Goal: Task Accomplishment & Management: Complete application form

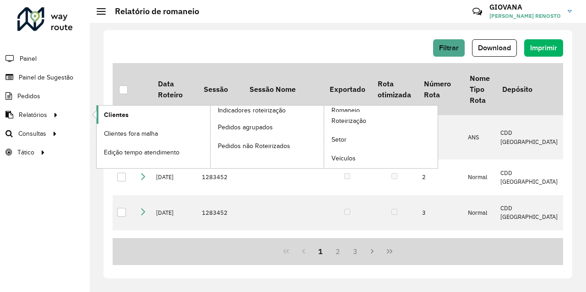
click at [112, 119] on span "Clientes" at bounding box center [116, 115] width 25 height 10
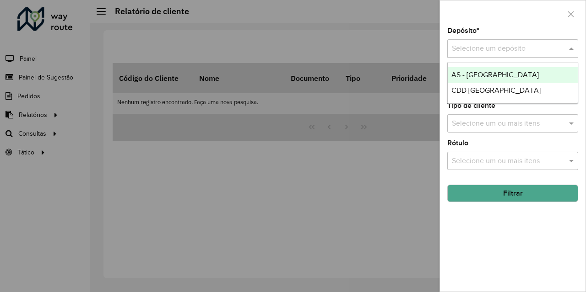
click at [513, 46] on input "text" at bounding box center [503, 48] width 103 height 11
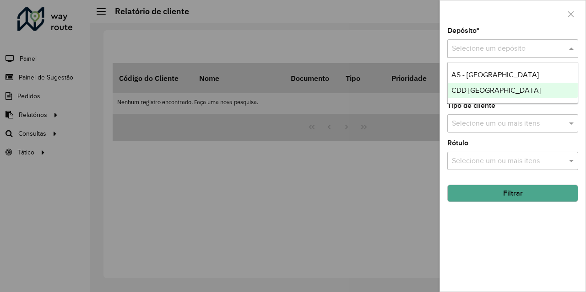
click at [465, 93] on span "CDD [GEOGRAPHIC_DATA]" at bounding box center [495, 90] width 89 height 8
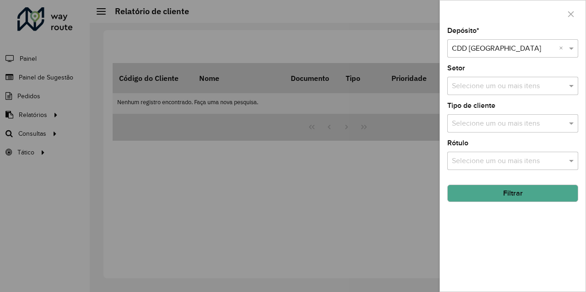
click at [517, 194] on button "Filtrar" at bounding box center [512, 193] width 131 height 17
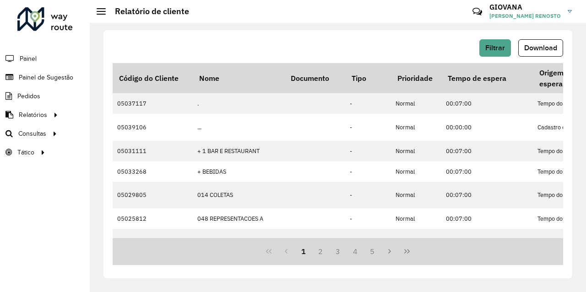
click at [537, 57] on div "Filtrar Download" at bounding box center [338, 51] width 450 height 24
click at [544, 49] on span "Download" at bounding box center [540, 48] width 33 height 8
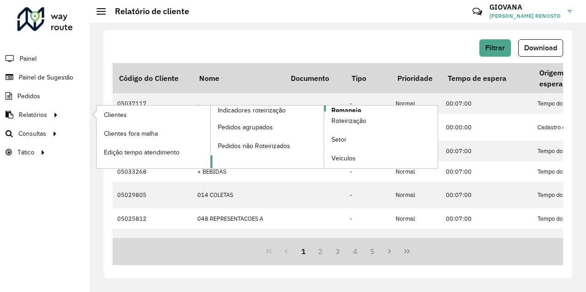
click at [336, 109] on span "Romaneio" at bounding box center [346, 111] width 30 height 10
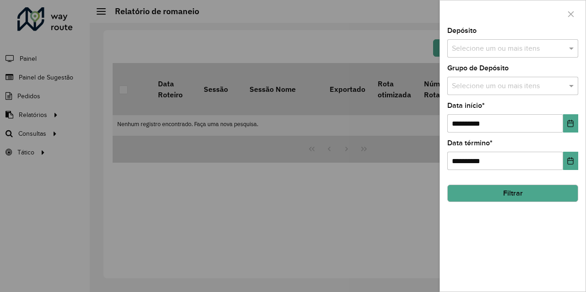
click at [548, 52] on input "text" at bounding box center [507, 48] width 117 height 11
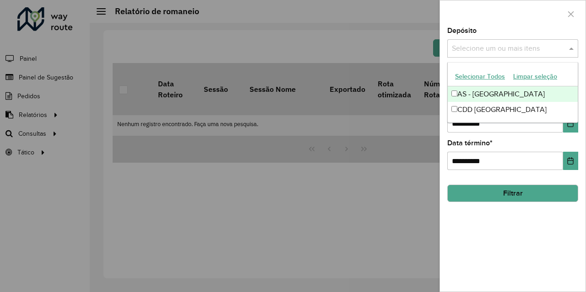
click at [466, 112] on div "CDD [GEOGRAPHIC_DATA]" at bounding box center [512, 110] width 130 height 16
click at [507, 98] on div "AS - [GEOGRAPHIC_DATA]" at bounding box center [512, 94] width 130 height 16
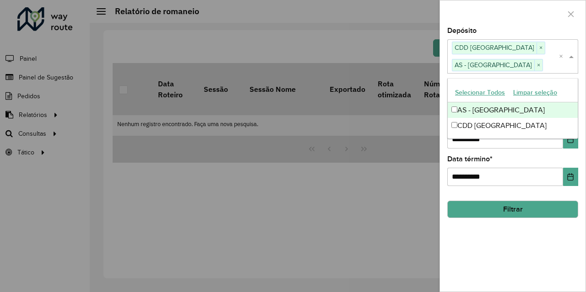
click at [515, 110] on div "AS - [GEOGRAPHIC_DATA]" at bounding box center [512, 110] width 130 height 16
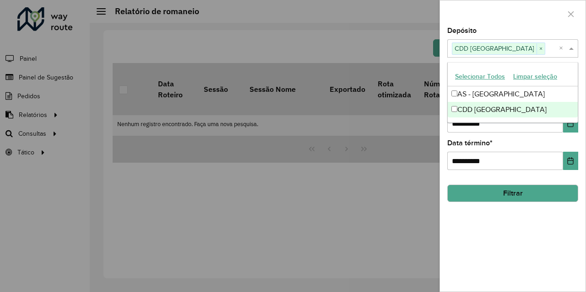
click at [512, 230] on div "**********" at bounding box center [512, 159] width 145 height 264
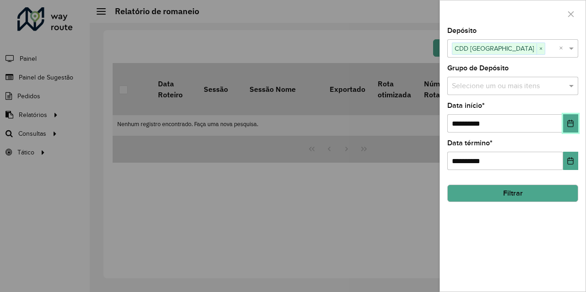
click at [577, 117] on button "Choose Date" at bounding box center [570, 123] width 15 height 18
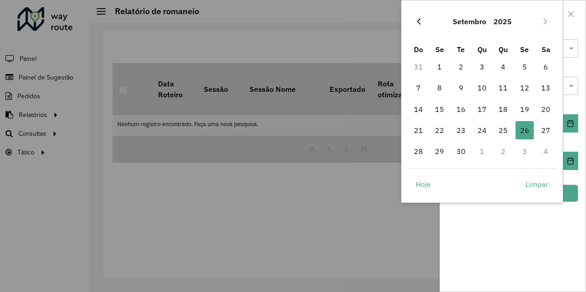
click at [420, 20] on icon "Previous Month" at bounding box center [418, 21] width 7 height 7
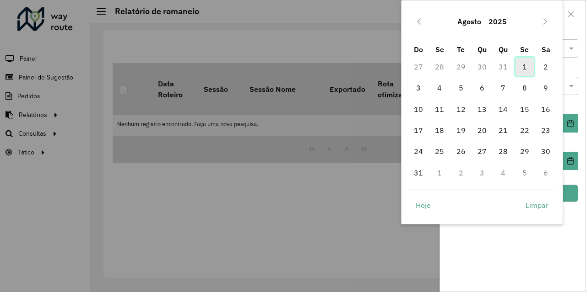
click at [522, 68] on span "1" at bounding box center [524, 67] width 18 height 18
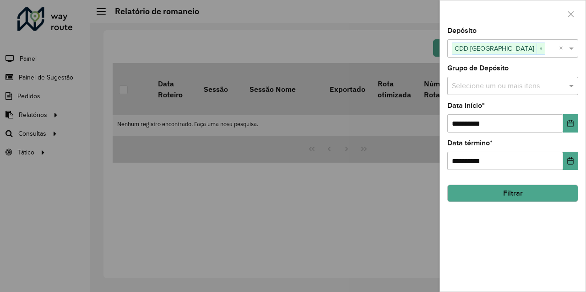
click at [548, 195] on button "Filtrar" at bounding box center [512, 193] width 131 height 17
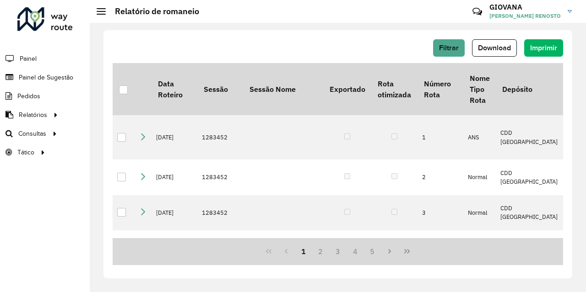
click at [495, 55] on button "Download" at bounding box center [494, 47] width 45 height 17
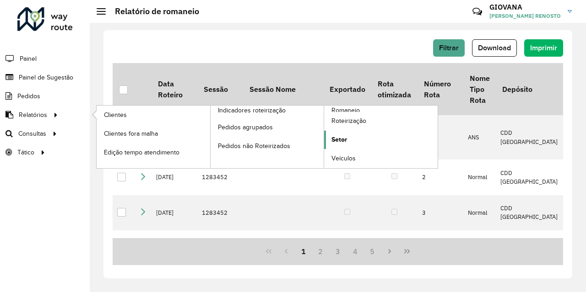
click at [338, 142] on span "Setor" at bounding box center [339, 140] width 16 height 10
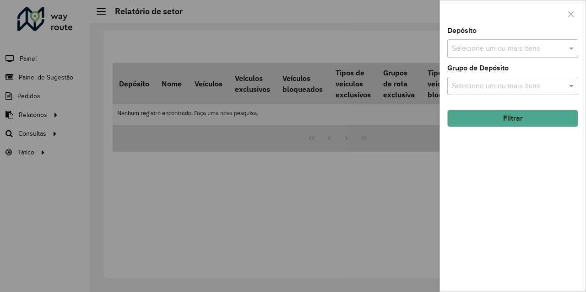
click at [462, 51] on input "text" at bounding box center [507, 48] width 117 height 11
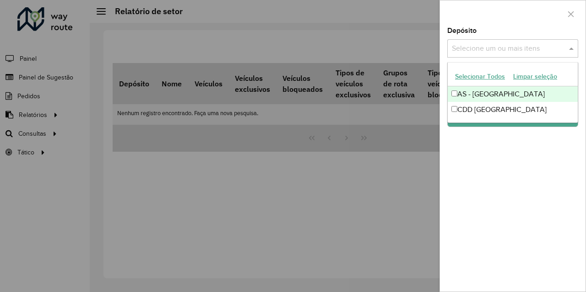
click at [489, 79] on button "Selecionar Todos" at bounding box center [480, 77] width 58 height 14
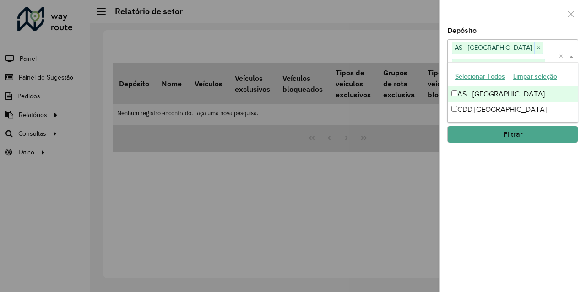
click at [490, 155] on div "Depósito Selecione um ou mais itens AS - [GEOGRAPHIC_DATA] × CDD [GEOGRAPHIC_DA…" at bounding box center [512, 159] width 145 height 264
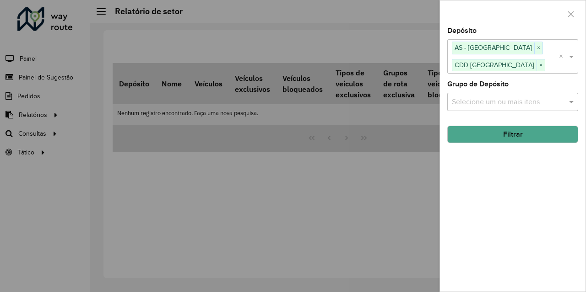
click at [514, 129] on button "Filtrar" at bounding box center [512, 134] width 131 height 17
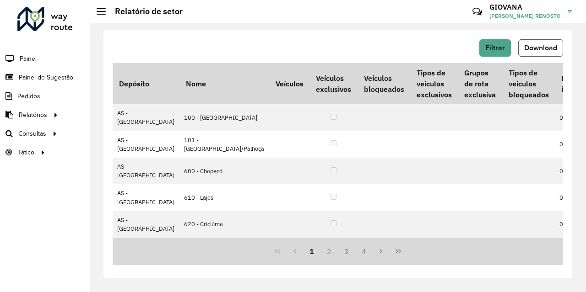
click at [553, 49] on span "Download" at bounding box center [540, 48] width 33 height 8
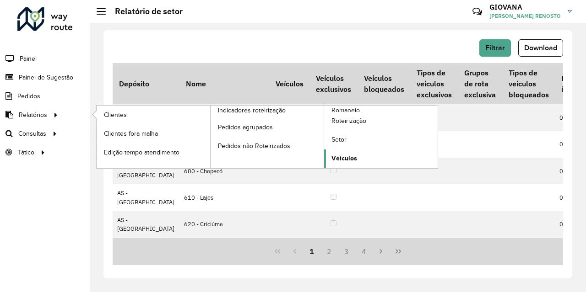
click at [350, 157] on span "Veículos" at bounding box center [344, 159] width 26 height 10
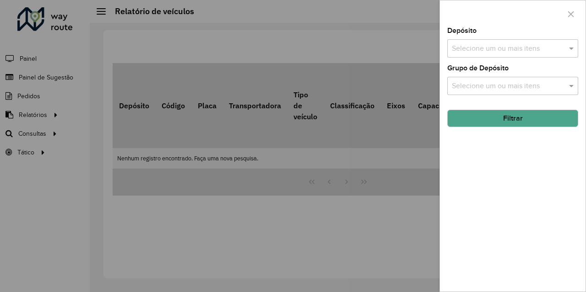
click at [522, 51] on input "text" at bounding box center [507, 48] width 117 height 11
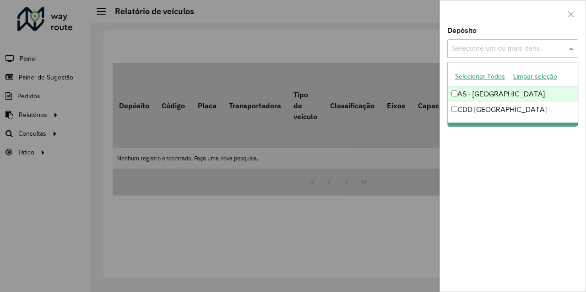
click at [497, 79] on button "Selecionar Todos" at bounding box center [480, 77] width 58 height 14
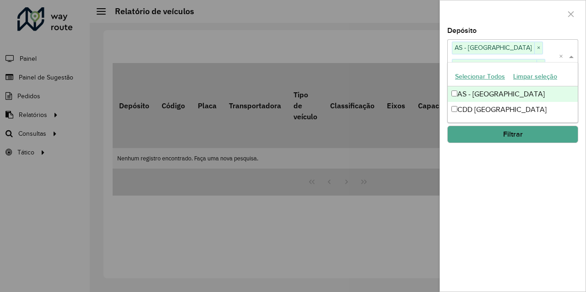
click at [525, 174] on div "Depósito Selecione um ou mais itens AS - [GEOGRAPHIC_DATA] × CDD [GEOGRAPHIC_DA…" at bounding box center [512, 159] width 145 height 264
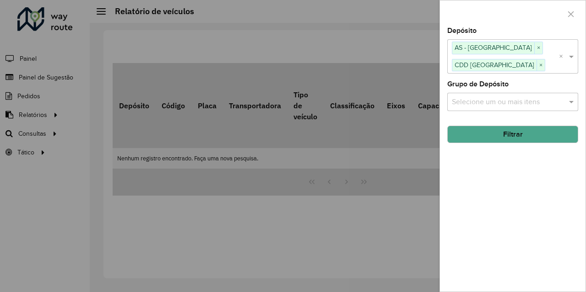
click at [534, 139] on button "Filtrar" at bounding box center [512, 134] width 131 height 17
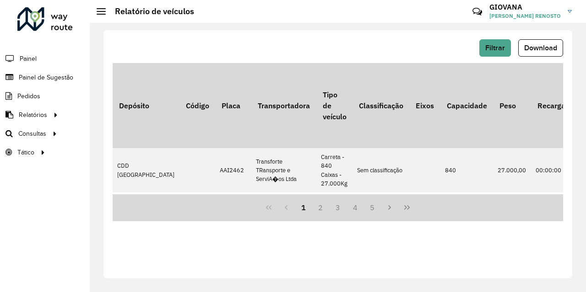
click at [535, 57] on div "Filtrar Download" at bounding box center [338, 51] width 450 height 24
click at [547, 48] on span "Download" at bounding box center [540, 48] width 33 height 8
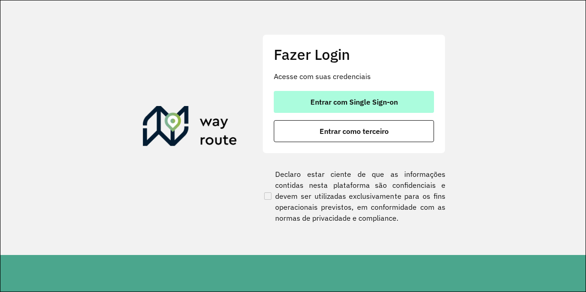
click at [369, 99] on span "Entrar com Single Sign-on" at bounding box center [353, 101] width 87 height 7
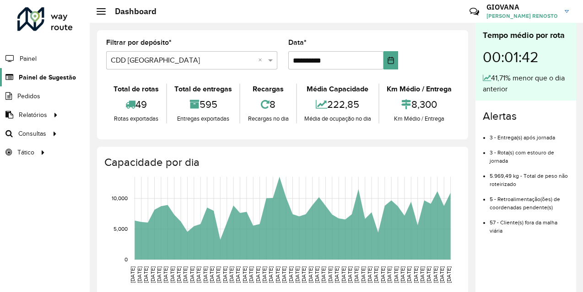
click at [63, 75] on span "Painel de Sugestão" at bounding box center [47, 78] width 57 height 10
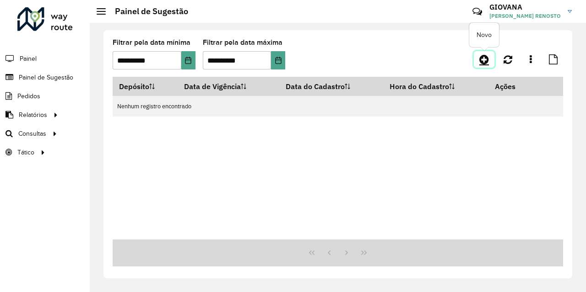
click at [481, 57] on icon at bounding box center [484, 59] width 10 height 11
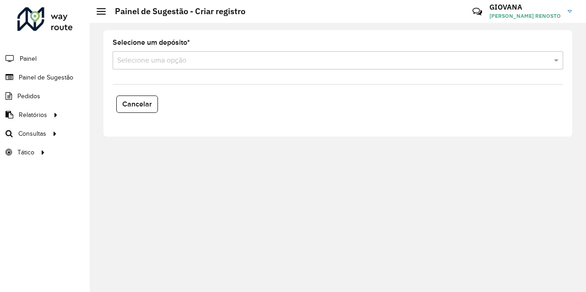
click at [305, 62] on input "text" at bounding box center [328, 60] width 423 height 11
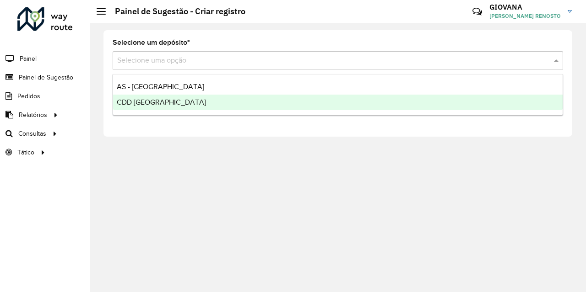
click at [220, 103] on div "CDD [GEOGRAPHIC_DATA]" at bounding box center [337, 103] width 449 height 16
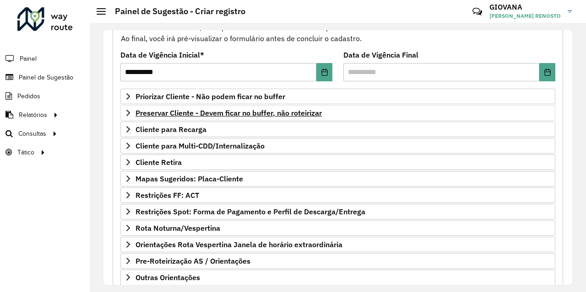
scroll to position [108, 0]
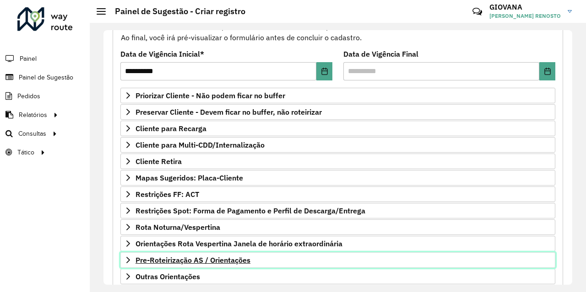
click at [223, 260] on span "Pre-Roteirização AS / Orientações" at bounding box center [192, 260] width 115 height 7
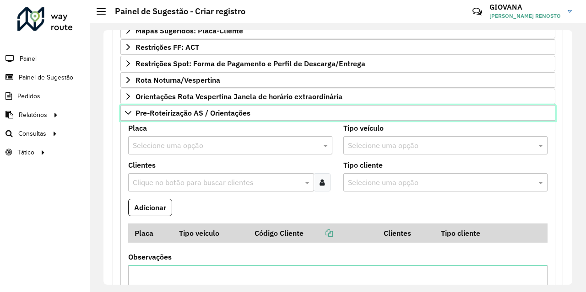
scroll to position [258, 0]
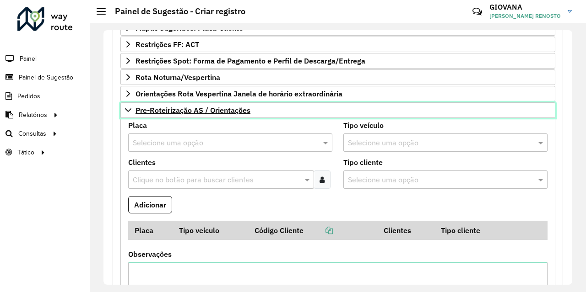
click at [229, 111] on span "Pre-Roteirização AS / Orientações" at bounding box center [192, 110] width 115 height 7
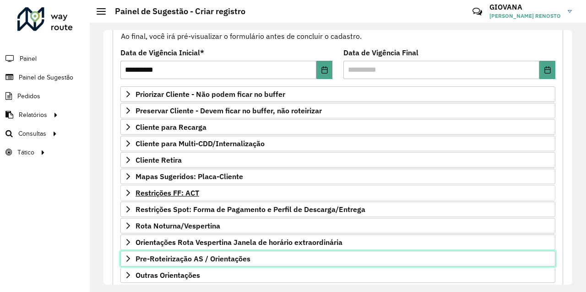
scroll to position [164, 0]
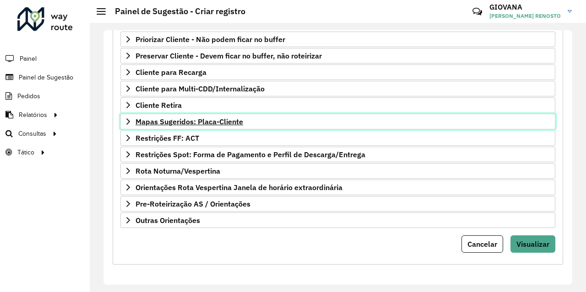
click at [218, 122] on span "Mapas Sugeridos: Placa-Cliente" at bounding box center [189, 121] width 108 height 7
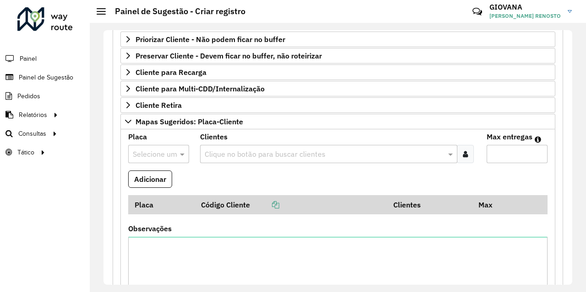
click at [170, 157] on div at bounding box center [158, 154] width 61 height 12
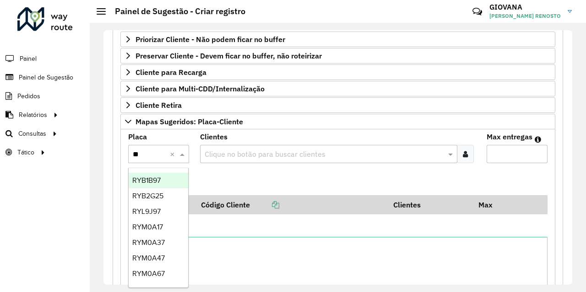
type input "***"
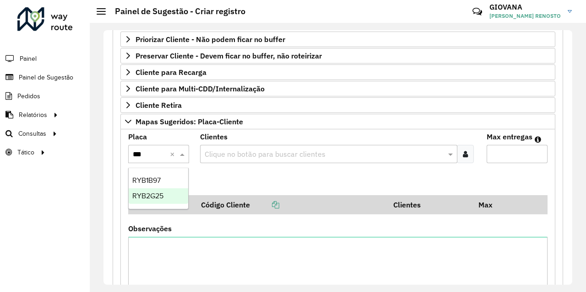
click at [163, 195] on span "RYB2G25" at bounding box center [147, 196] width 31 height 8
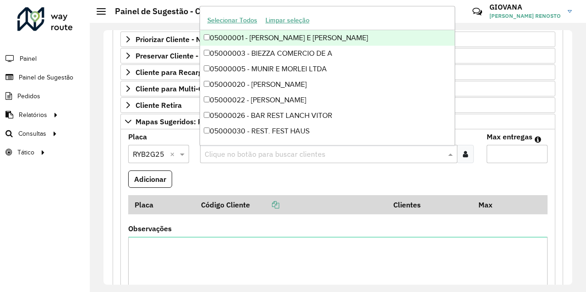
click at [373, 156] on input "text" at bounding box center [324, 154] width 244 height 11
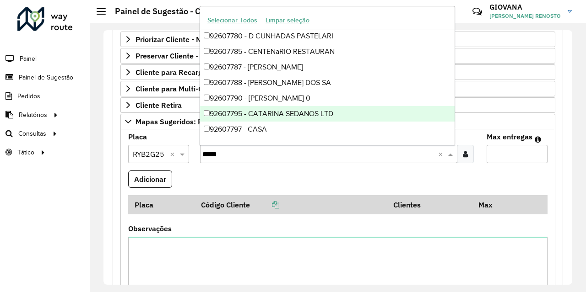
scroll to position [450, 0]
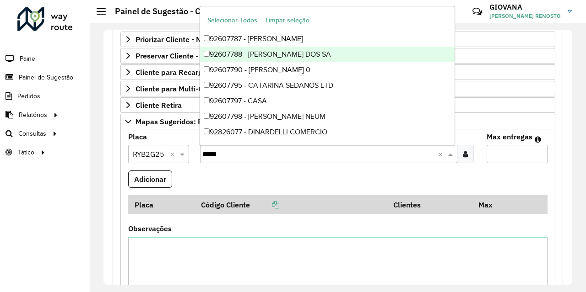
type input "*****"
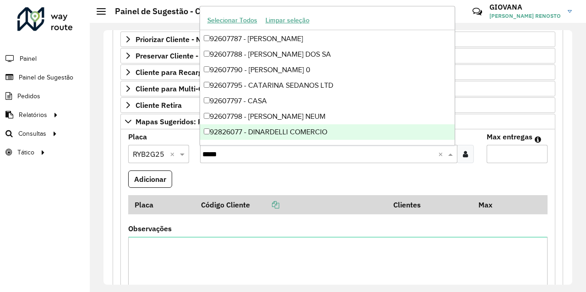
click at [263, 132] on div "92826077 - DINARDELLI COMERCIO" at bounding box center [327, 132] width 255 height 16
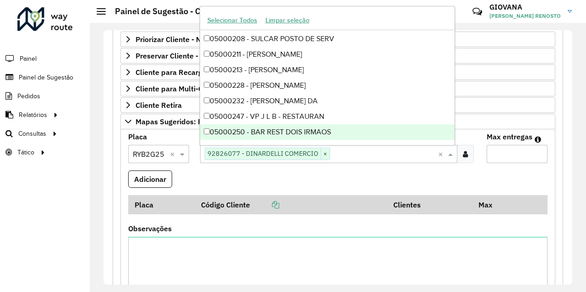
click at [499, 155] on input "Max entregas" at bounding box center [516, 154] width 61 height 18
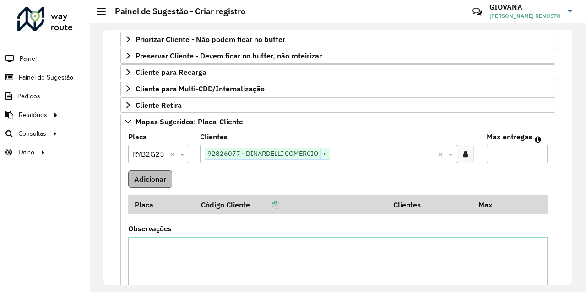
type input "*"
click at [166, 186] on button "Adicionar" at bounding box center [150, 179] width 44 height 17
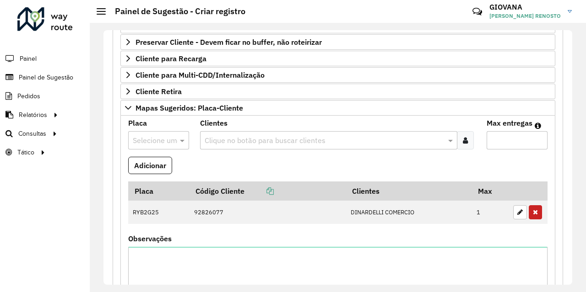
scroll to position [176, 0]
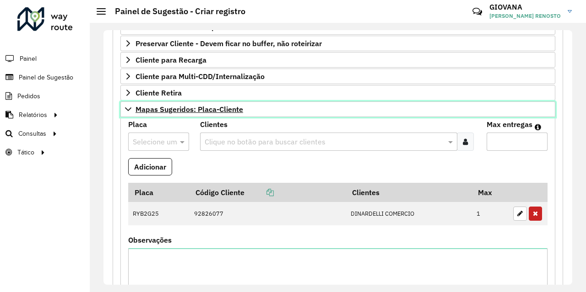
click at [158, 109] on span "Mapas Sugeridos: Placa-Cliente" at bounding box center [189, 109] width 108 height 7
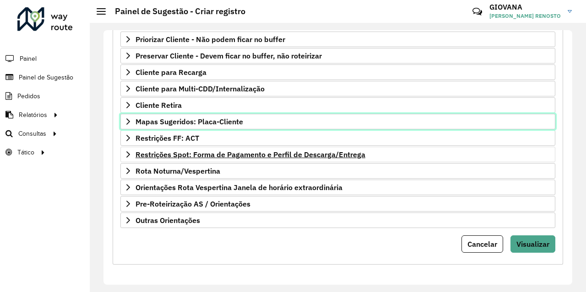
scroll to position [164, 0]
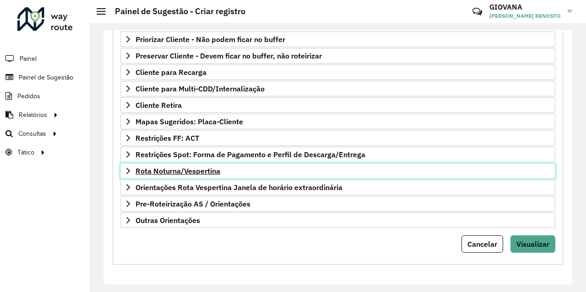
click at [183, 170] on span "Rota Noturna/Vespertina" at bounding box center [177, 170] width 85 height 7
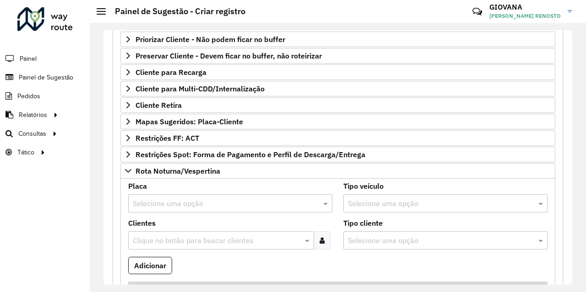
click at [178, 203] on input "text" at bounding box center [221, 204] width 177 height 11
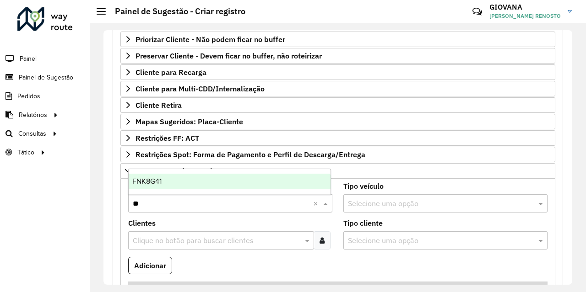
type input "***"
click at [190, 184] on div "FNK8G41" at bounding box center [230, 182] width 202 height 16
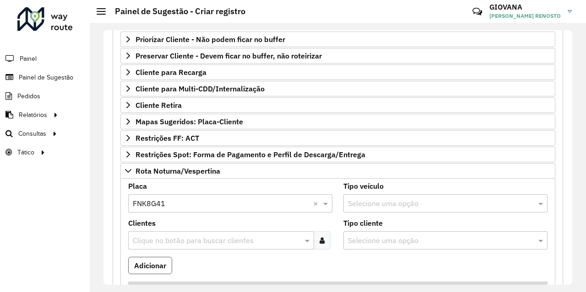
click at [152, 262] on button "Adicionar" at bounding box center [150, 265] width 44 height 17
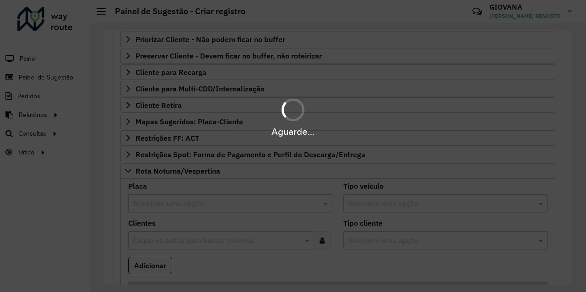
click at [214, 212] on div "Selecione uma opção" at bounding box center [230, 203] width 204 height 18
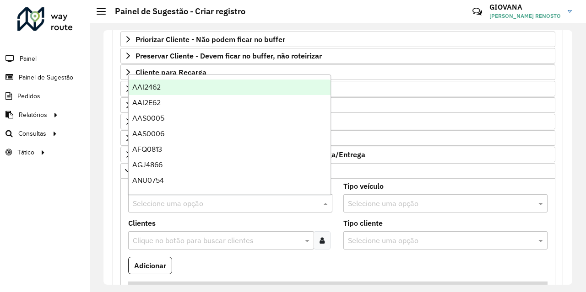
click at [220, 204] on input "text" at bounding box center [221, 204] width 177 height 11
type input "***"
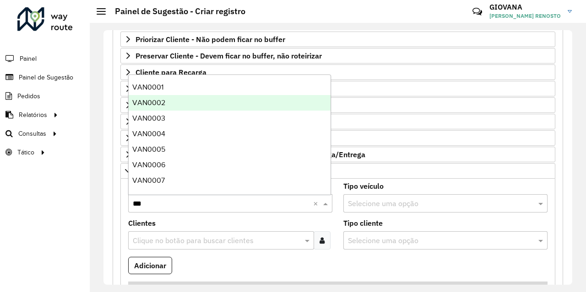
click at [203, 104] on div "VAN0002" at bounding box center [230, 103] width 202 height 16
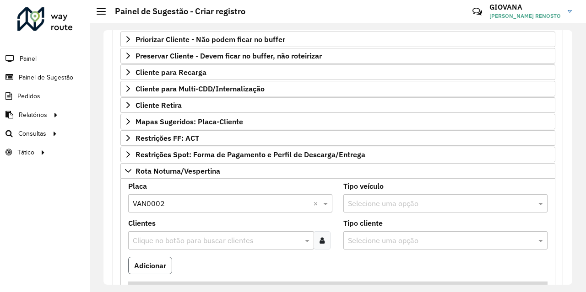
click at [165, 260] on button "Adicionar" at bounding box center [150, 265] width 44 height 17
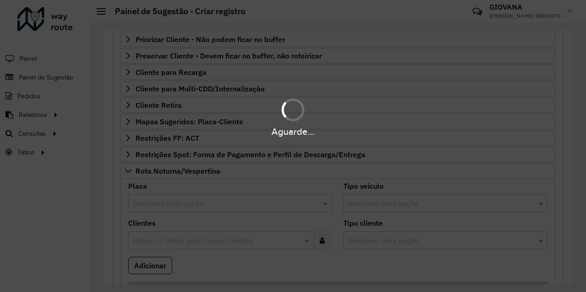
click at [201, 206] on div "Aguarde..." at bounding box center [293, 146] width 586 height 292
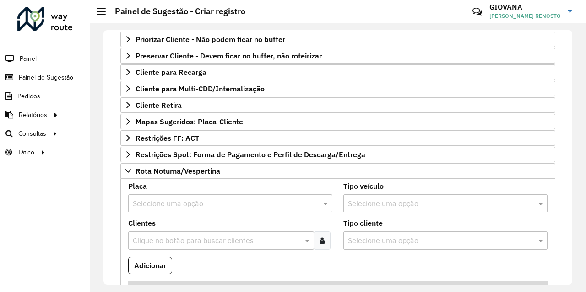
click at [186, 207] on input "text" at bounding box center [221, 204] width 177 height 11
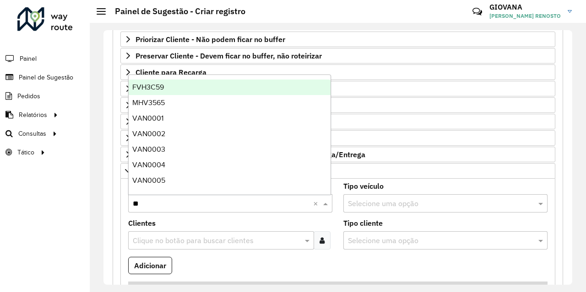
type input "***"
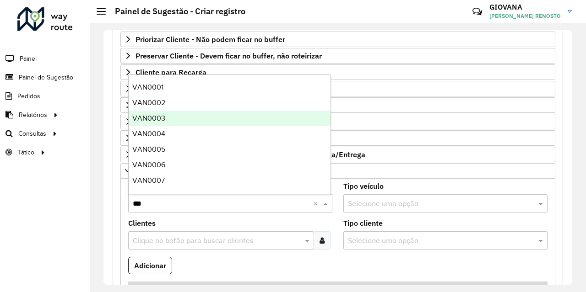
click at [191, 115] on div "VAN0003" at bounding box center [230, 119] width 202 height 16
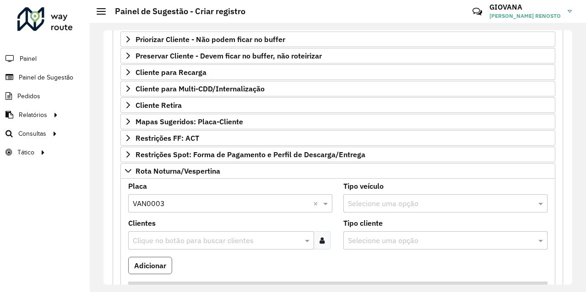
click at [159, 260] on button "Adicionar" at bounding box center [150, 265] width 44 height 17
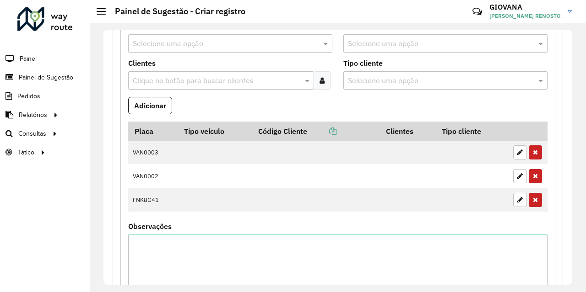
scroll to position [304, 0]
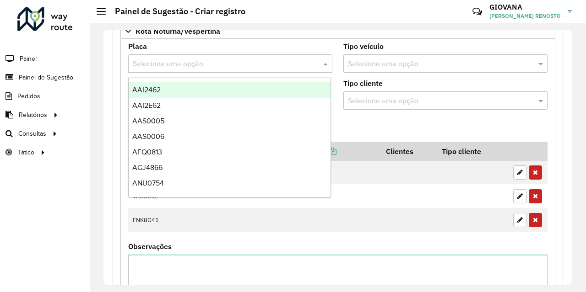
click at [213, 65] on input "text" at bounding box center [221, 64] width 177 height 11
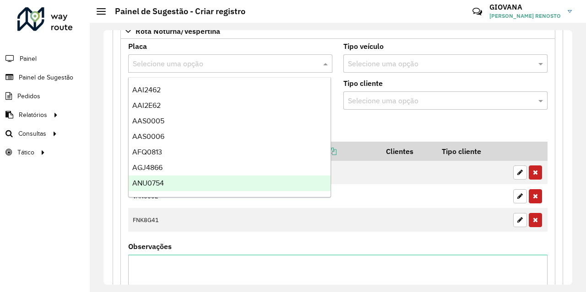
click at [510, 133] on formly-field "Adicionar" at bounding box center [338, 129] width 430 height 25
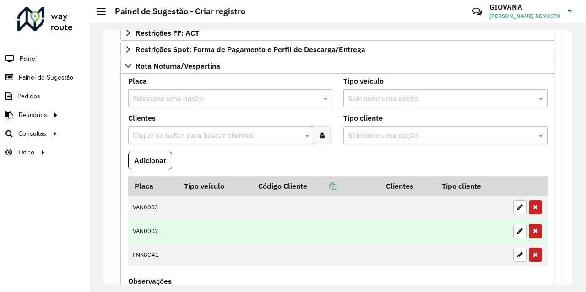
scroll to position [261, 0]
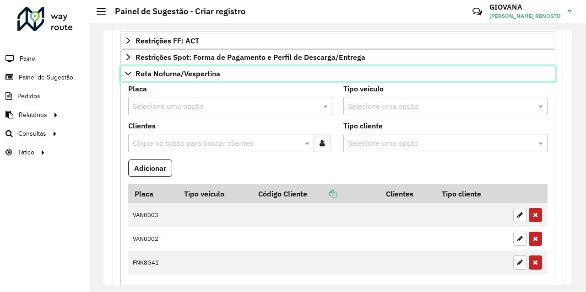
click at [233, 74] on link "Rota Noturna/Vespertina" at bounding box center [337, 74] width 435 height 16
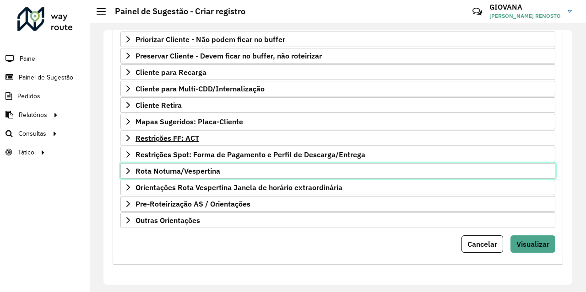
scroll to position [164, 0]
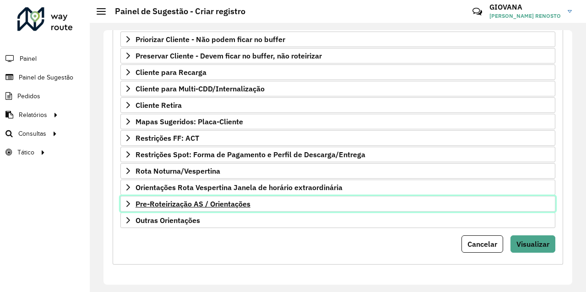
click at [225, 207] on span "Pre-Roteirização AS / Orientações" at bounding box center [192, 203] width 115 height 7
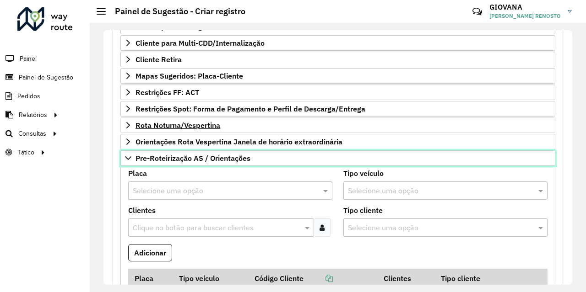
scroll to position [236, 0]
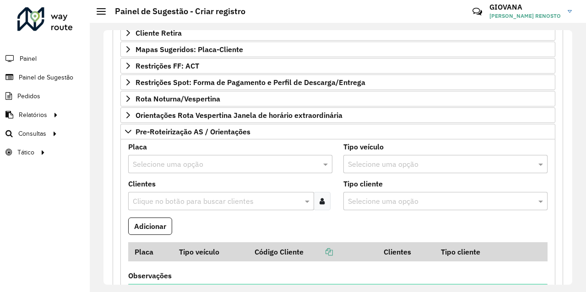
click at [156, 174] on formly-field "Placa Selecione uma opção" at bounding box center [230, 162] width 215 height 37
click at [166, 168] on input "text" at bounding box center [221, 164] width 177 height 11
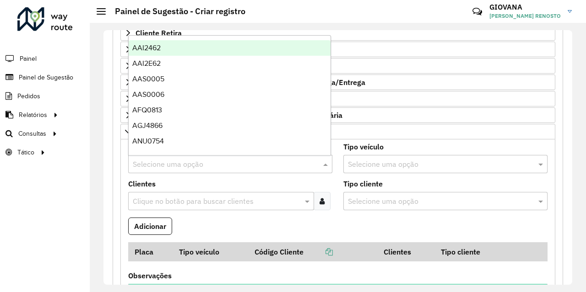
paste input "*******"
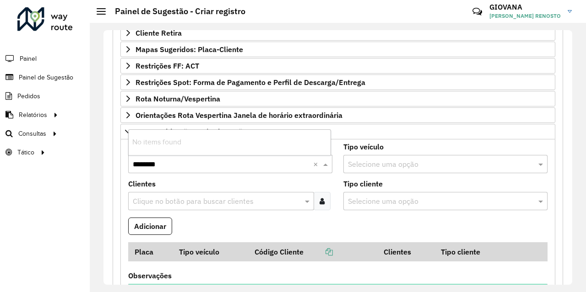
type input "*******"
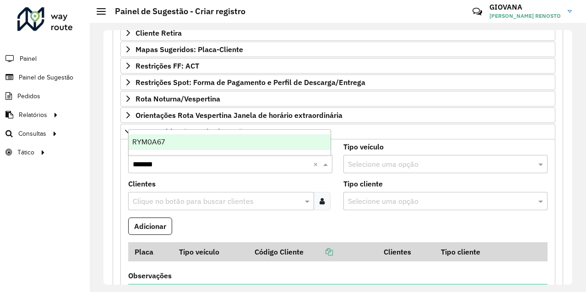
click at [204, 139] on div "RYM0A67" at bounding box center [230, 143] width 202 height 16
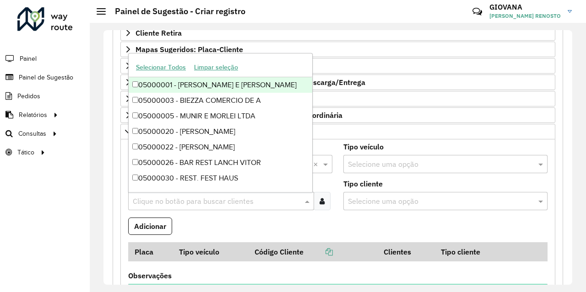
click at [153, 196] on input "text" at bounding box center [216, 201] width 172 height 11
click at [165, 204] on input "text" at bounding box center [216, 201] width 172 height 11
paste input "*****"
type input "*****"
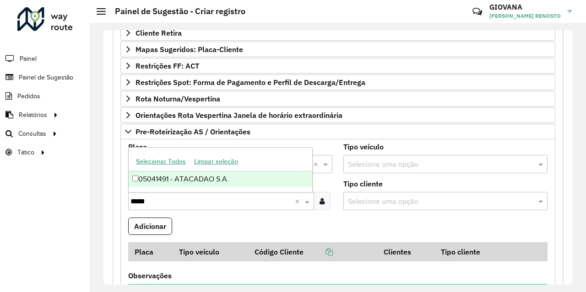
click at [173, 178] on div "05041491 - ATACADAO S.A." at bounding box center [220, 180] width 183 height 16
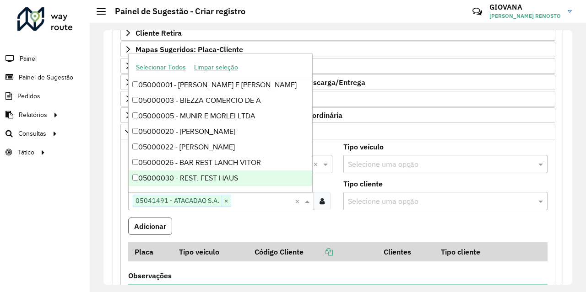
click at [156, 227] on button "Adicionar" at bounding box center [150, 226] width 44 height 17
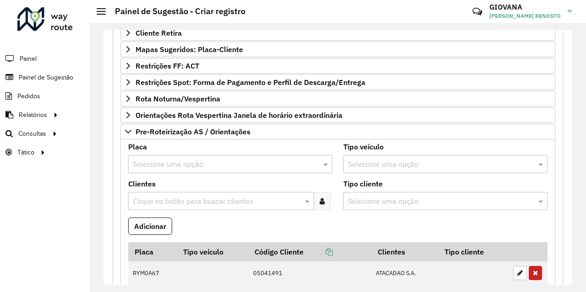
click at [146, 164] on input "text" at bounding box center [221, 164] width 177 height 11
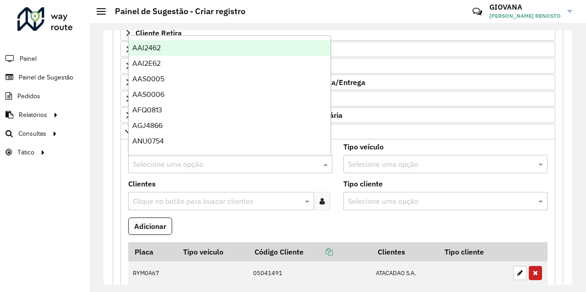
click at [162, 166] on input "text" at bounding box center [221, 164] width 177 height 11
paste input "*******"
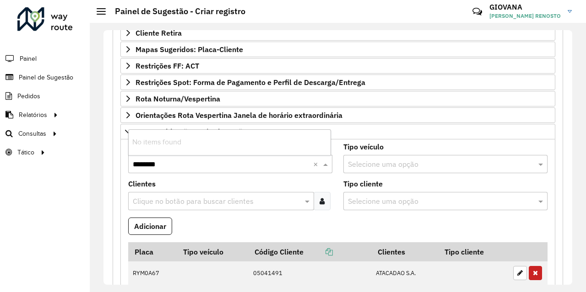
type input "*******"
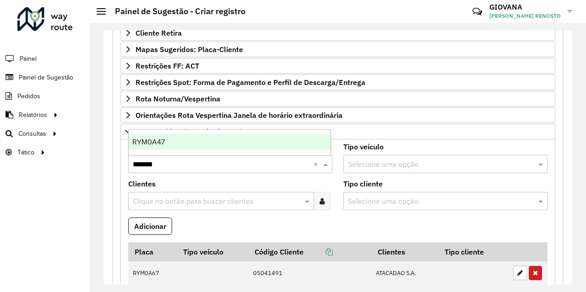
click at [179, 145] on div "RYM0A47" at bounding box center [230, 143] width 202 height 16
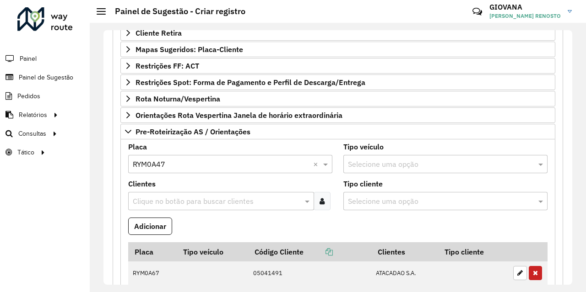
click at [148, 198] on input "text" at bounding box center [216, 201] width 172 height 11
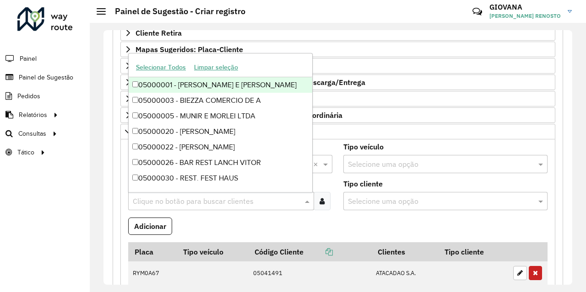
paste input "*****"
type input "*****"
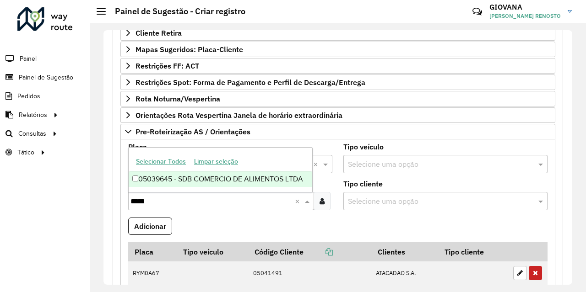
click at [185, 179] on div "05039645 - SDB COMERCIO DE ALIMENTOS LTDA" at bounding box center [220, 180] width 183 height 16
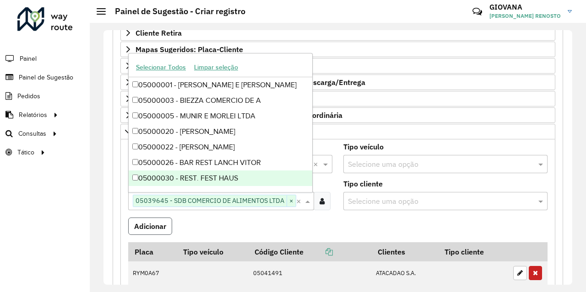
click at [155, 222] on button "Adicionar" at bounding box center [150, 226] width 44 height 17
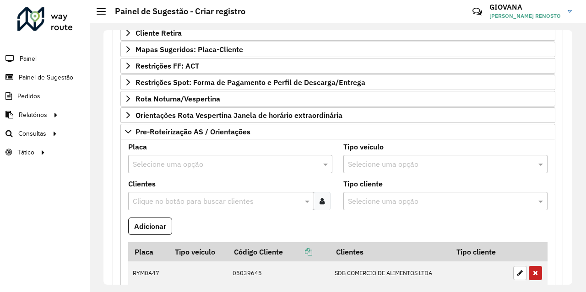
click at [150, 169] on input "text" at bounding box center [221, 164] width 177 height 11
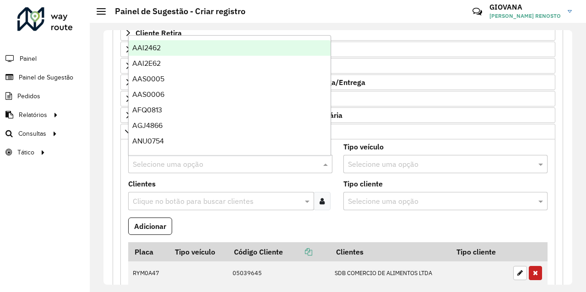
click at [162, 167] on input "text" at bounding box center [221, 164] width 177 height 11
paste input "*******"
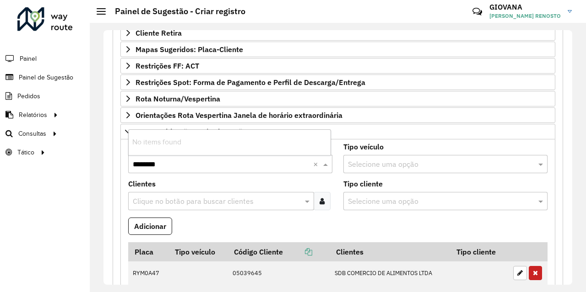
type input "*******"
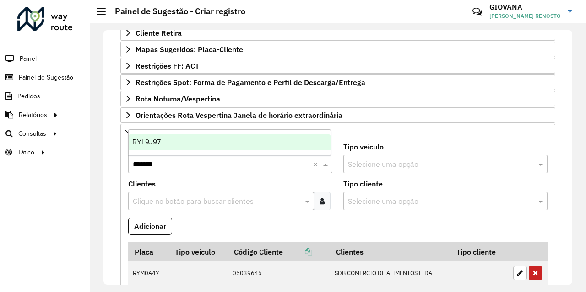
click at [192, 145] on div "RYL9J97" at bounding box center [230, 143] width 202 height 16
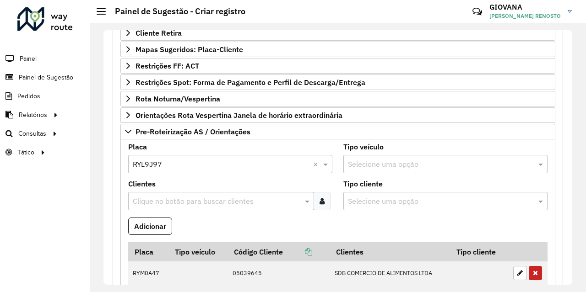
click at [160, 200] on input "text" at bounding box center [216, 201] width 172 height 11
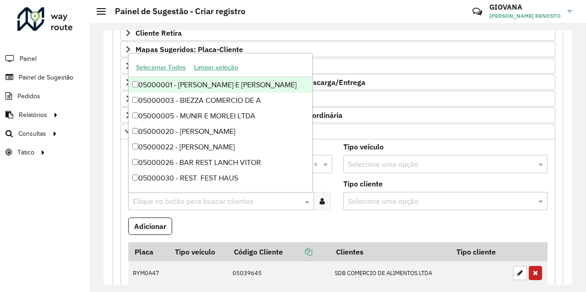
paste input "*****"
type input "*****"
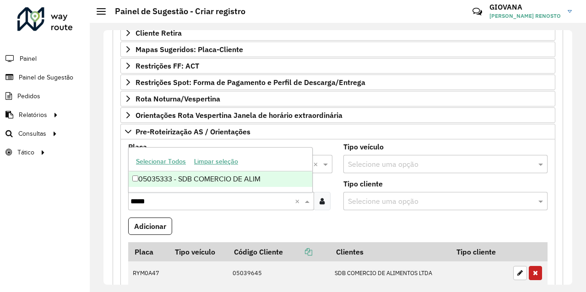
click at [187, 177] on div "05035333 - SDB COMERCIO DE ALIM" at bounding box center [220, 180] width 183 height 16
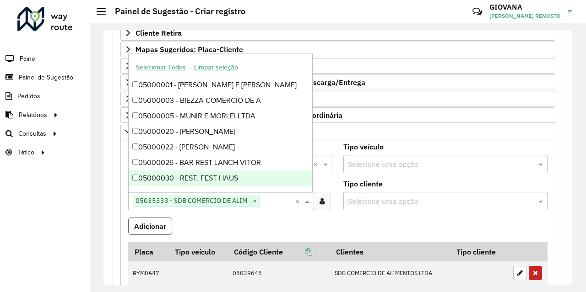
click at [154, 230] on button "Adicionar" at bounding box center [150, 226] width 44 height 17
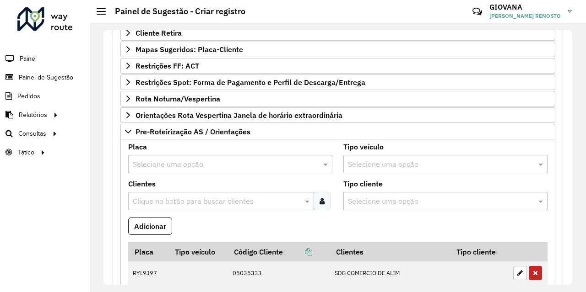
click at [149, 167] on input "text" at bounding box center [221, 164] width 177 height 11
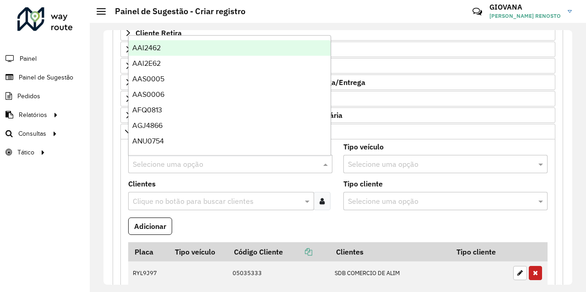
paste input "*******"
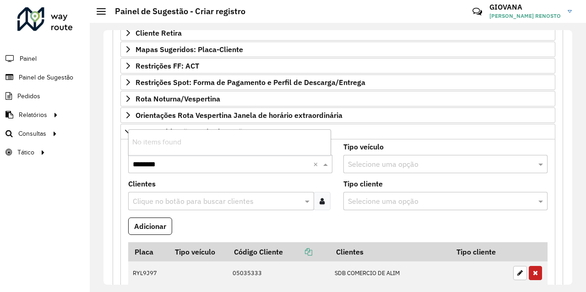
type input "*******"
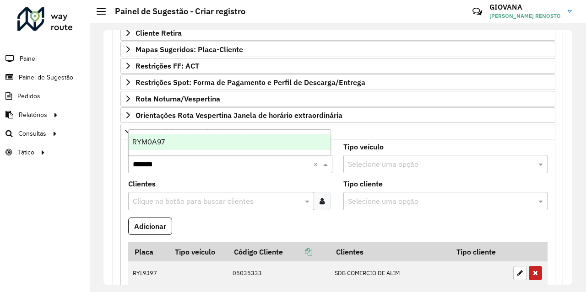
click at [179, 139] on div "RYM0A97" at bounding box center [230, 143] width 202 height 16
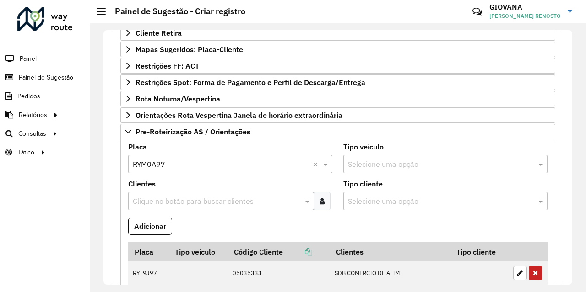
click at [147, 194] on div "Clique no botão para buscar clientes" at bounding box center [221, 201] width 186 height 18
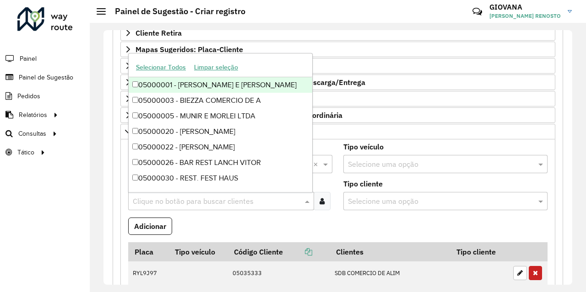
paste input "*****"
type input "*****"
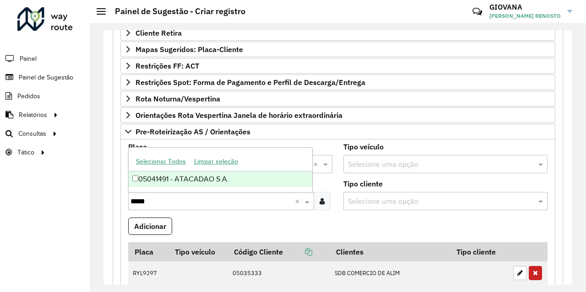
click at [182, 183] on div "05041491 - ATACADAO S.A." at bounding box center [220, 180] width 183 height 16
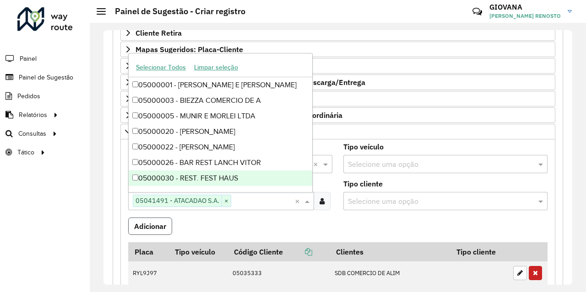
click at [161, 223] on button "Adicionar" at bounding box center [150, 226] width 44 height 17
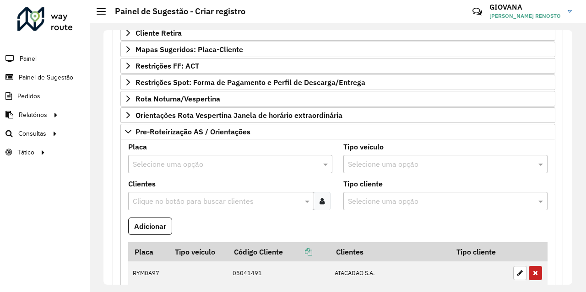
click at [144, 161] on input "text" at bounding box center [221, 164] width 177 height 11
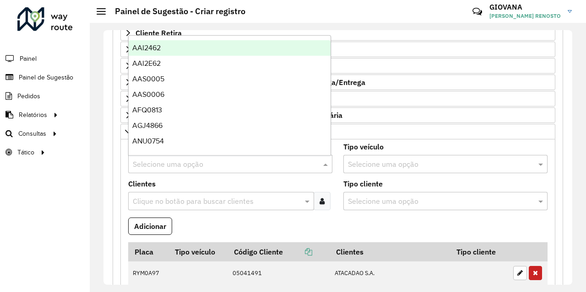
click at [166, 164] on input "text" at bounding box center [221, 164] width 177 height 11
paste input "*******"
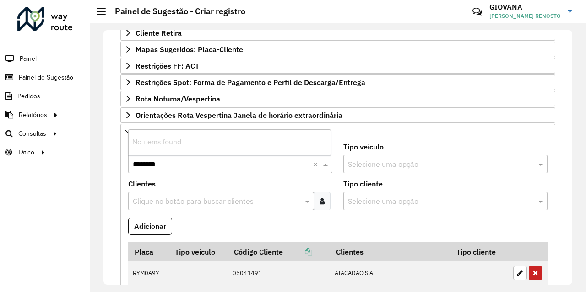
type input "*******"
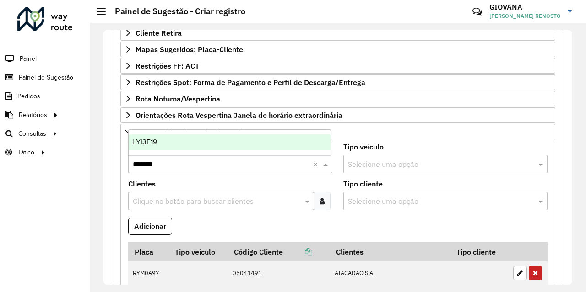
click at [165, 142] on div "LYI3E19" at bounding box center [230, 143] width 202 height 16
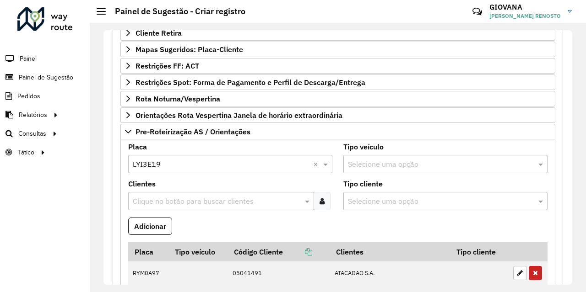
click at [158, 199] on input "text" at bounding box center [216, 201] width 172 height 11
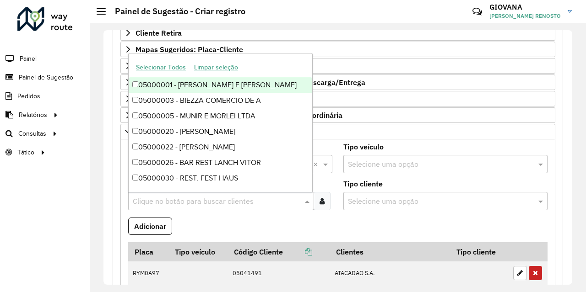
click at [175, 200] on input "text" at bounding box center [216, 201] width 172 height 11
paste input "*****"
type input "*****"
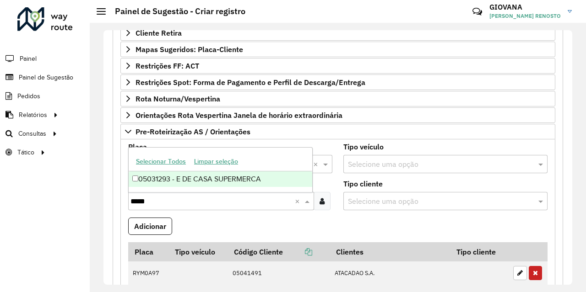
click at [182, 182] on div "05031293 - E DE CASA SUPERMERCA" at bounding box center [220, 180] width 183 height 16
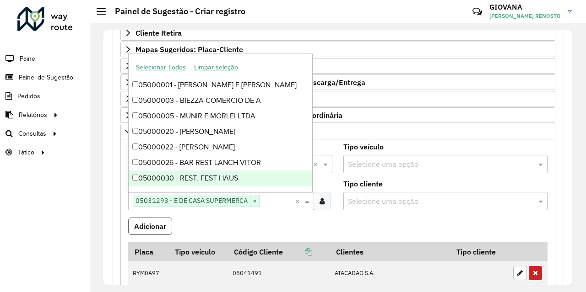
click at [158, 220] on button "Adicionar" at bounding box center [150, 226] width 44 height 17
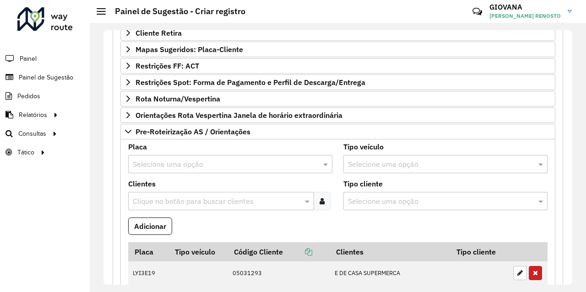
click at [139, 162] on input "text" at bounding box center [221, 164] width 177 height 11
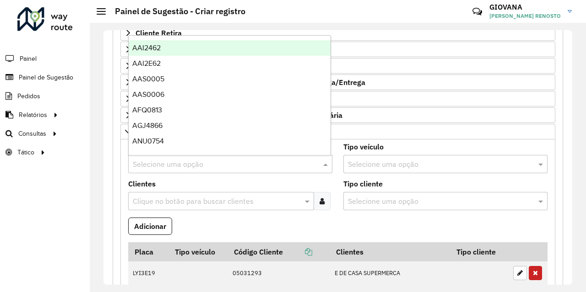
paste input "*******"
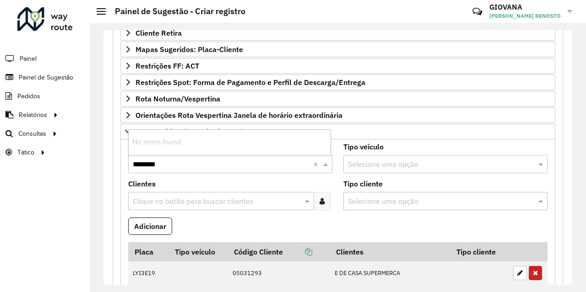
type input "*******"
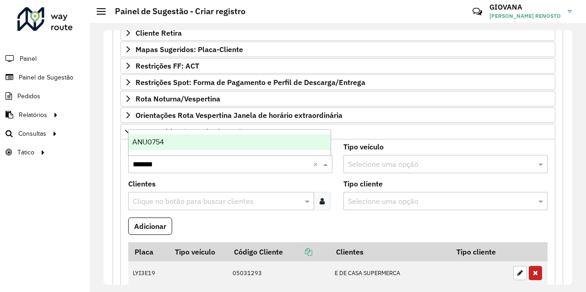
click at [199, 142] on div "ANU0754" at bounding box center [230, 143] width 202 height 16
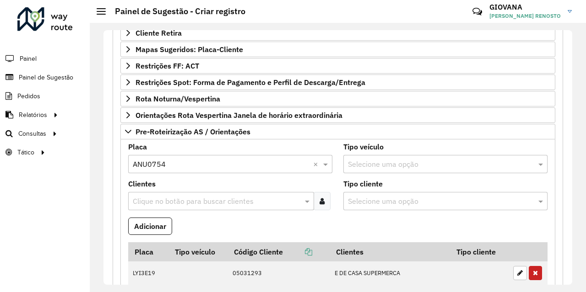
click at [130, 201] on input "text" at bounding box center [216, 201] width 172 height 11
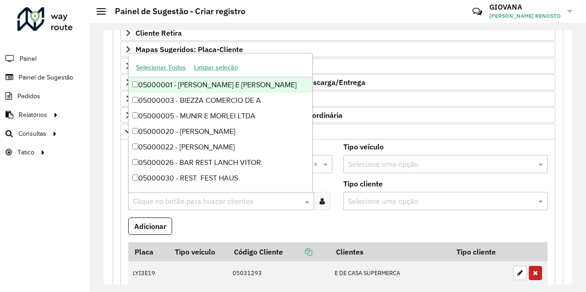
paste input "*****"
type input "*****"
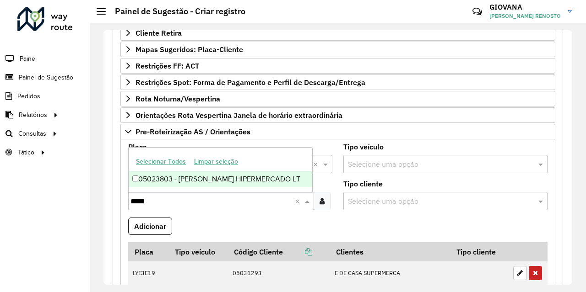
click at [177, 183] on div "05023803 - KOCH HIPERMERCADO LT" at bounding box center [220, 180] width 183 height 16
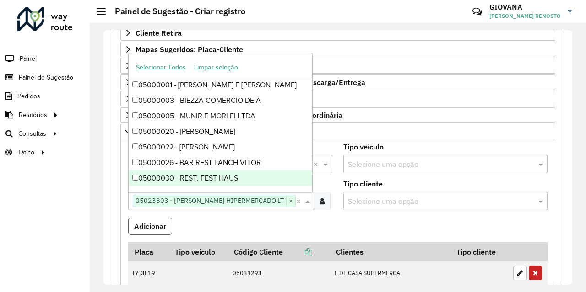
click at [155, 224] on button "Adicionar" at bounding box center [150, 226] width 44 height 17
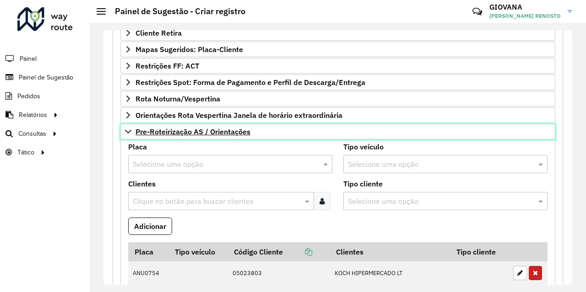
click at [140, 132] on span "Pre-Roteirização AS / Orientações" at bounding box center [192, 131] width 115 height 7
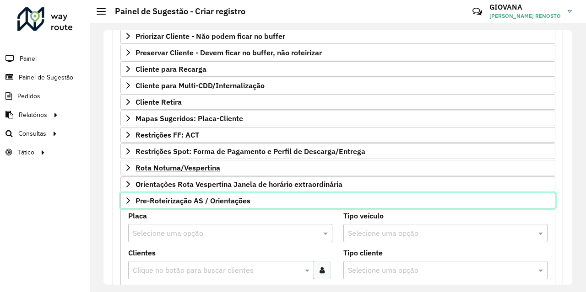
scroll to position [164, 0]
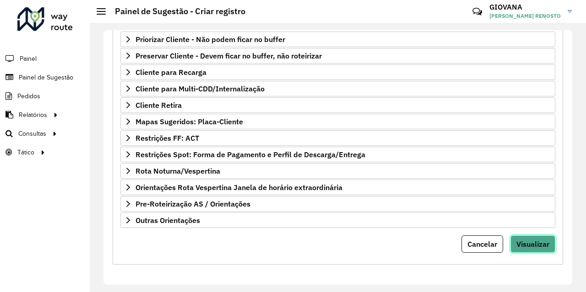
click at [543, 242] on span "Visualizar" at bounding box center [532, 244] width 33 height 9
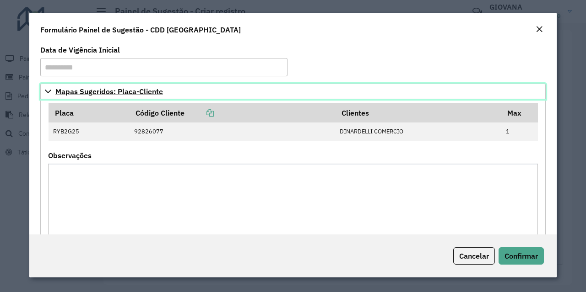
click at [46, 85] on link "Mapas Sugeridos: Placa-Cliente" at bounding box center [292, 92] width 505 height 16
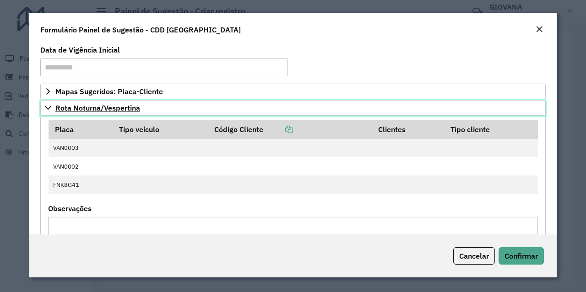
click at [56, 111] on span "Rota Noturna/Vespertina" at bounding box center [97, 107] width 85 height 7
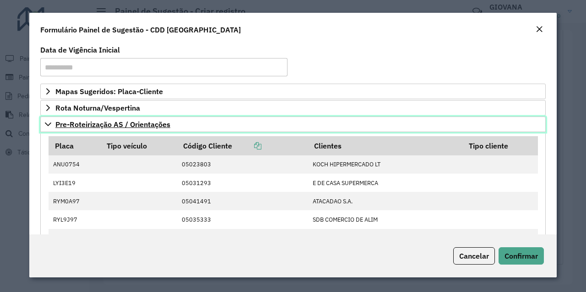
click at [74, 123] on span "Pre-Roteirização AS / Orientações" at bounding box center [112, 124] width 115 height 7
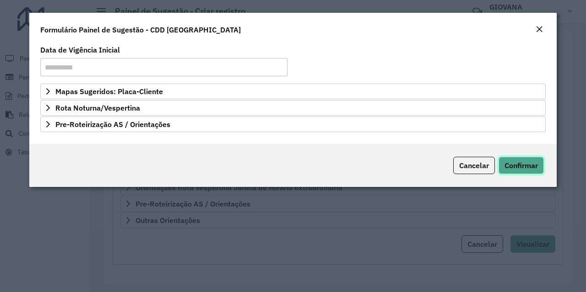
click at [521, 162] on span "Confirmar" at bounding box center [520, 165] width 33 height 9
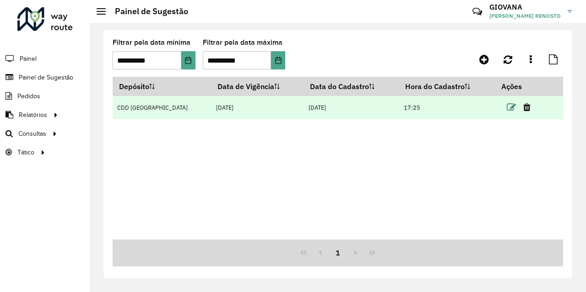
click at [506, 105] on icon at bounding box center [510, 107] width 9 height 9
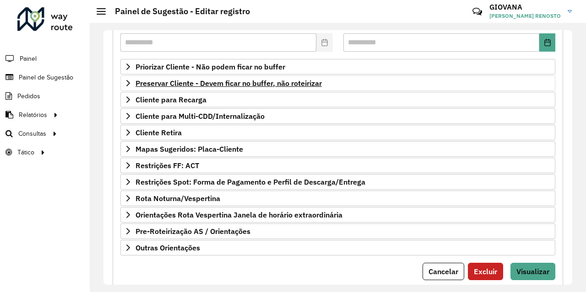
scroll to position [164, 0]
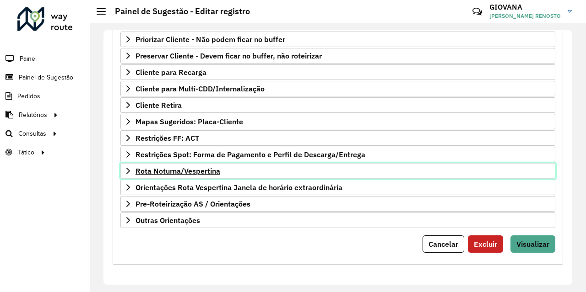
click at [217, 167] on span "Rota Noturna/Vespertina" at bounding box center [177, 170] width 85 height 7
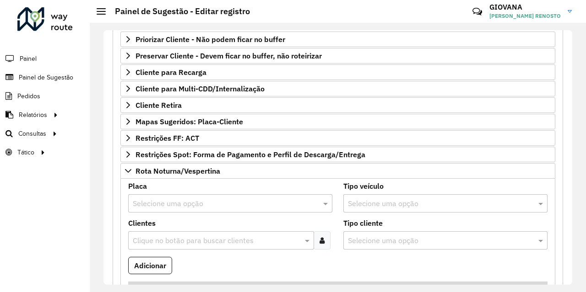
click at [207, 203] on input "text" at bounding box center [221, 204] width 177 height 11
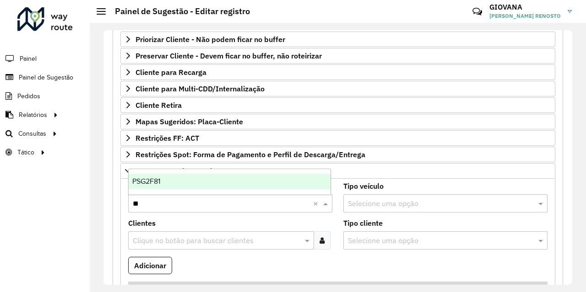
type input "***"
click at [194, 184] on div "PSG2F81" at bounding box center [230, 182] width 202 height 16
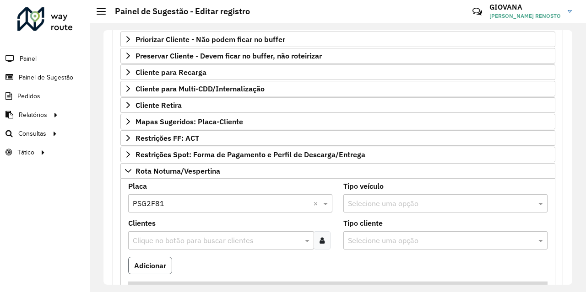
click at [153, 258] on button "Adicionar" at bounding box center [150, 265] width 44 height 17
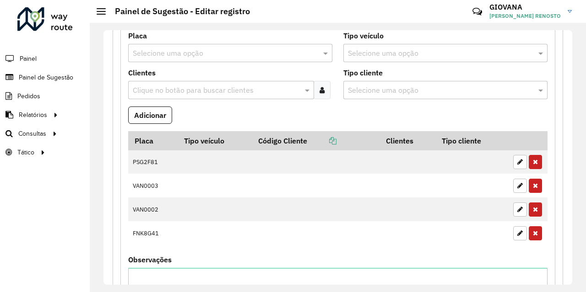
scroll to position [294, 0]
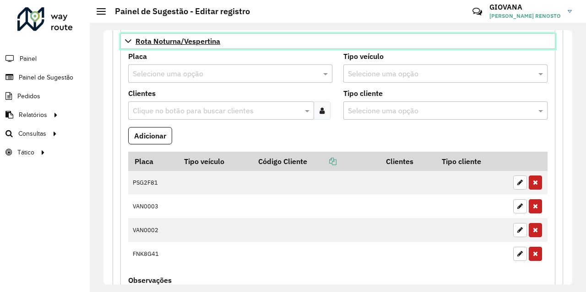
click at [216, 43] on span "Rota Noturna/Vespertina" at bounding box center [177, 41] width 85 height 7
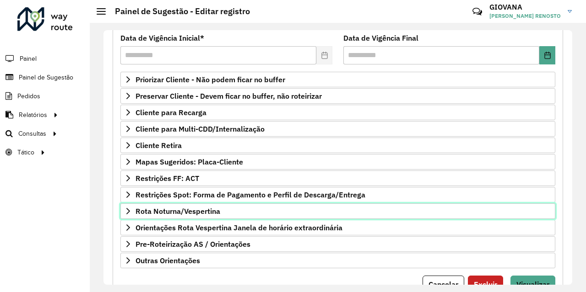
scroll to position [164, 0]
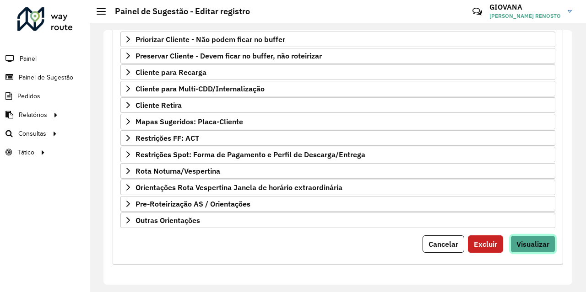
click at [540, 248] on span "Visualizar" at bounding box center [532, 244] width 33 height 9
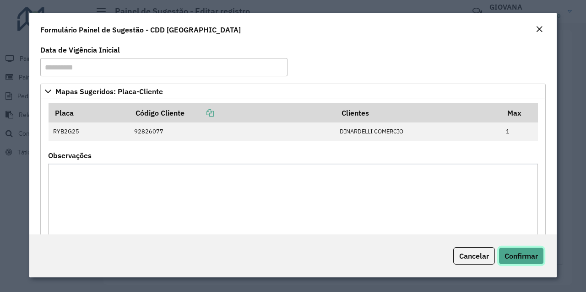
click at [529, 252] on span "Confirmar" at bounding box center [520, 256] width 33 height 9
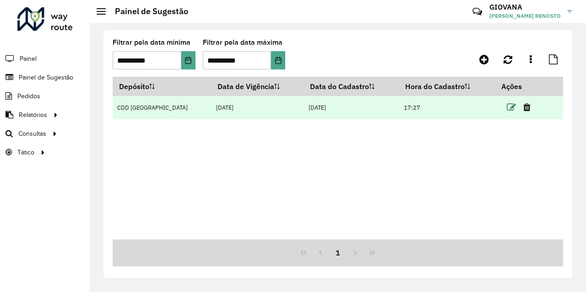
click at [506, 109] on icon at bounding box center [510, 107] width 9 height 9
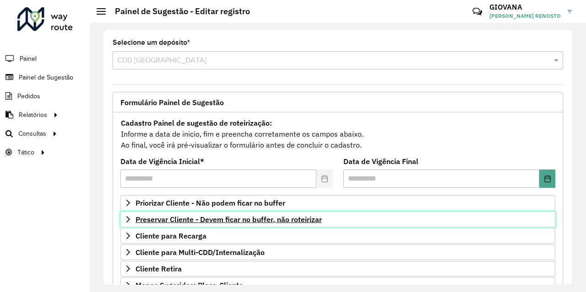
click at [228, 221] on span "Preservar Cliente - Devem ficar no buffer, não roteirizar" at bounding box center [228, 219] width 186 height 7
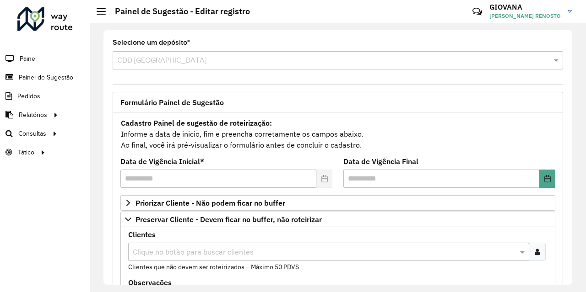
click at [218, 252] on input "text" at bounding box center [323, 252] width 387 height 11
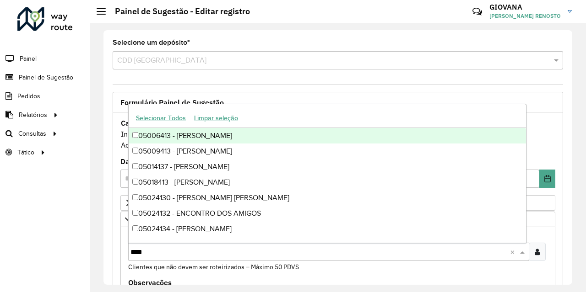
type input "*****"
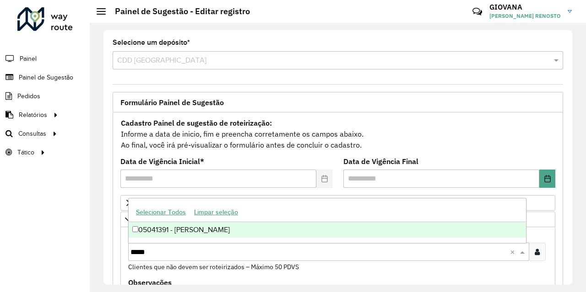
click at [228, 226] on div "05041391 - LEONARDO BORGES" at bounding box center [327, 230] width 397 height 16
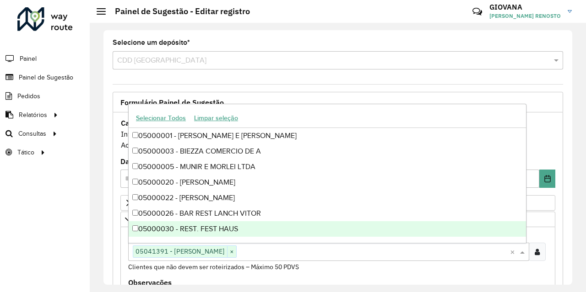
click at [330, 266] on div "Clientes Clique no botão para buscar clientes 05041391 - LEONARDO BORGES × × Cl…" at bounding box center [337, 252] width 419 height 41
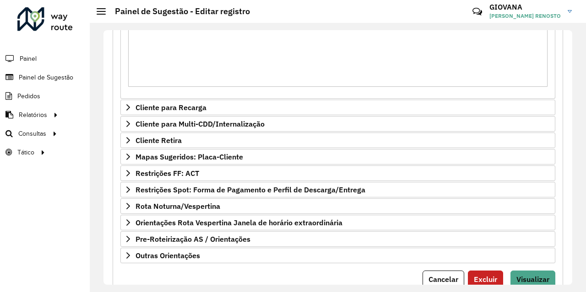
scroll to position [317, 0]
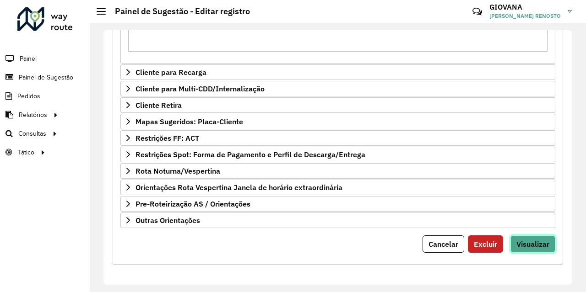
click at [531, 240] on span "Visualizar" at bounding box center [532, 244] width 33 height 9
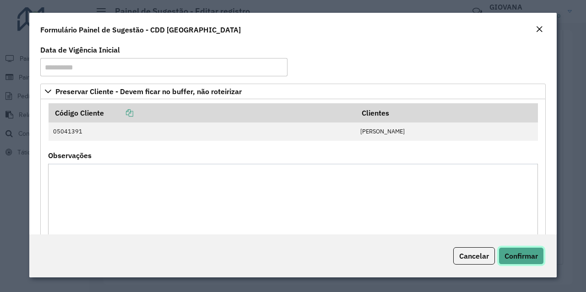
click at [522, 251] on button "Confirmar" at bounding box center [520, 256] width 45 height 17
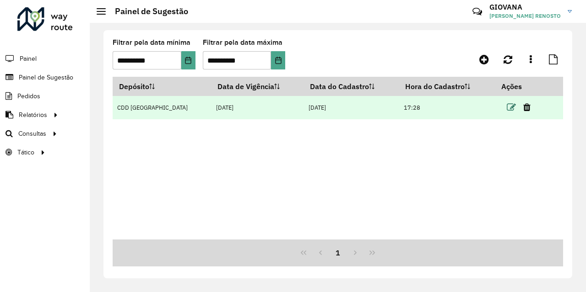
click at [506, 108] on icon at bounding box center [510, 107] width 9 height 9
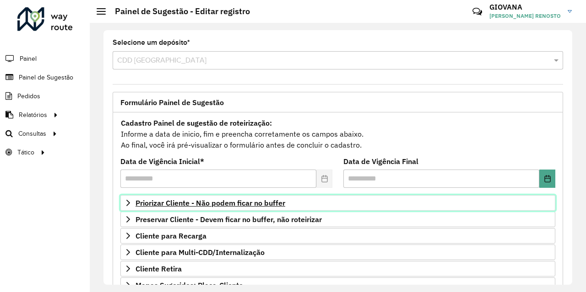
click at [258, 203] on span "Priorizar Cliente - Não podem ficar no buffer" at bounding box center [210, 202] width 150 height 7
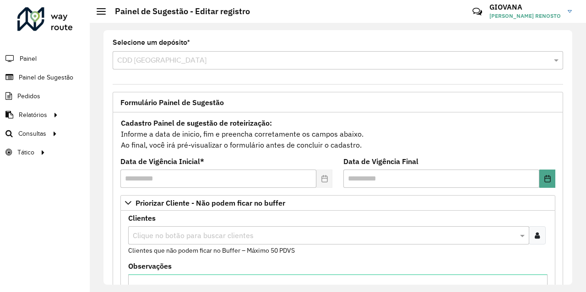
click at [232, 237] on input "text" at bounding box center [323, 236] width 387 height 11
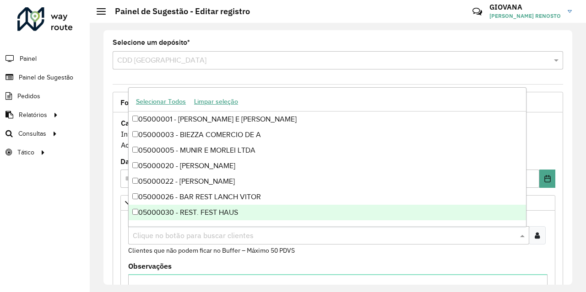
click at [540, 239] on div at bounding box center [536, 235] width 17 height 18
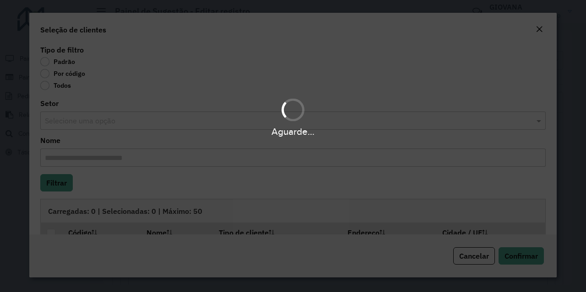
click at [68, 75] on body "**********" at bounding box center [293, 146] width 586 height 292
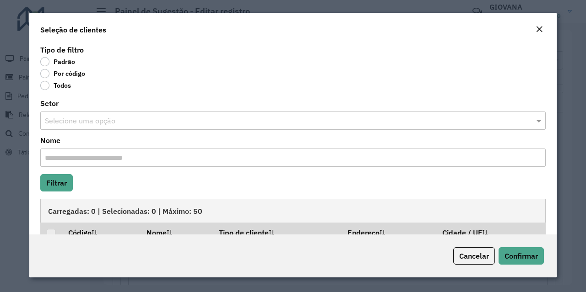
click at [79, 75] on label "Por código" at bounding box center [62, 73] width 45 height 9
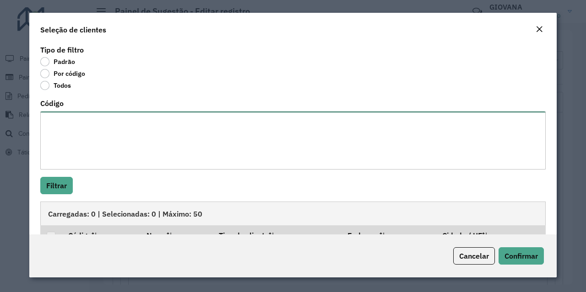
click at [94, 112] on textarea "Código" at bounding box center [292, 141] width 505 height 58
paste textarea "***** ***** ***** ***** ***** *****"
type textarea "***** ***** ***** ***** ***** *****"
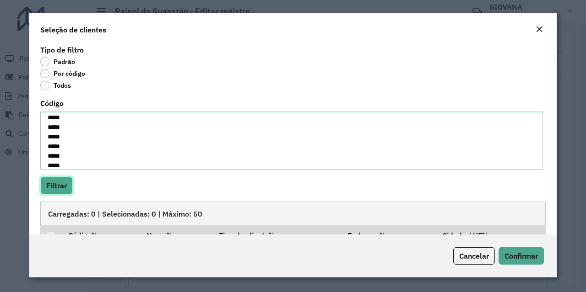
click at [64, 183] on button "Filtrar" at bounding box center [56, 185] width 32 height 17
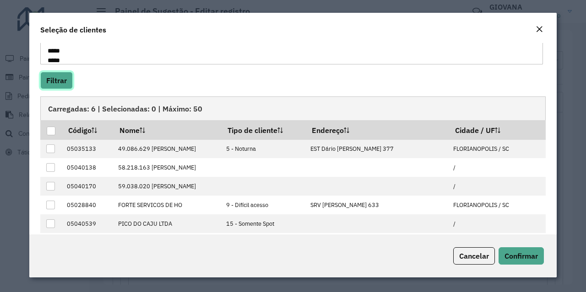
scroll to position [116, 0]
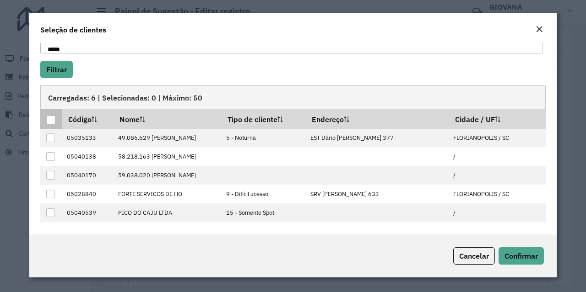
click at [54, 118] on div at bounding box center [51, 120] width 9 height 9
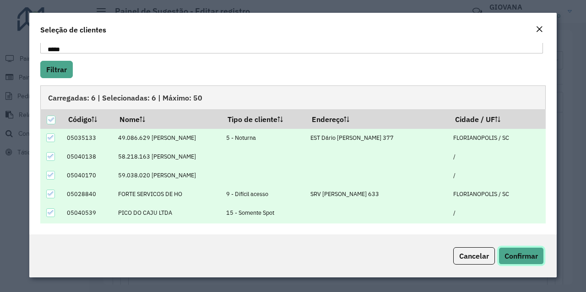
click at [533, 255] on span "Confirmar" at bounding box center [520, 256] width 33 height 9
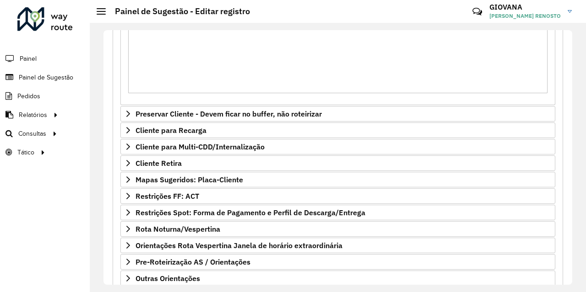
scroll to position [317, 0]
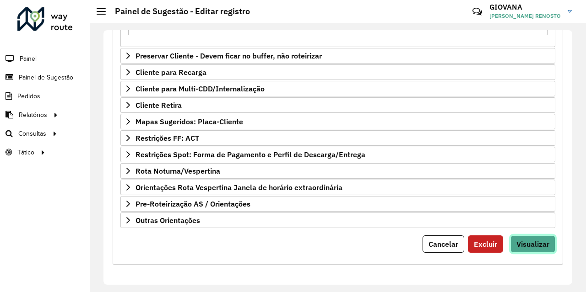
click at [542, 242] on span "Visualizar" at bounding box center [532, 244] width 33 height 9
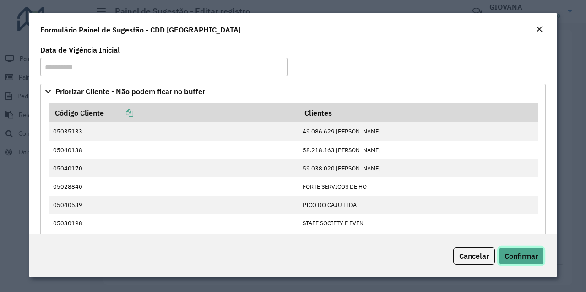
click at [528, 259] on span "Confirmar" at bounding box center [520, 256] width 33 height 9
